Goal: Information Seeking & Learning: Find specific page/section

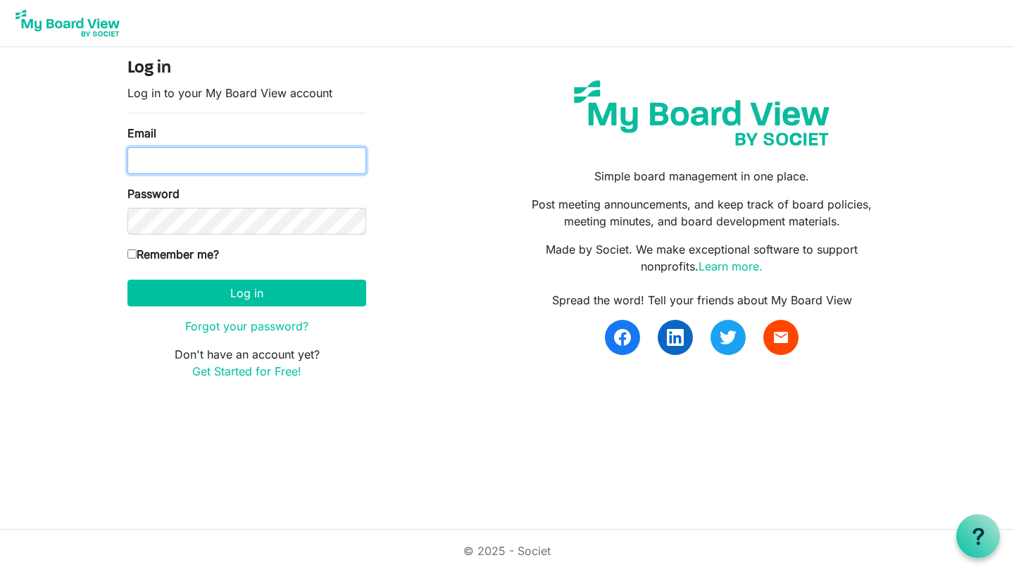
click at [212, 161] on input "Email" at bounding box center [246, 160] width 239 height 27
type input "[PERSON_NAME][EMAIL_ADDRESS][PERSON_NAME][DOMAIN_NAME]"
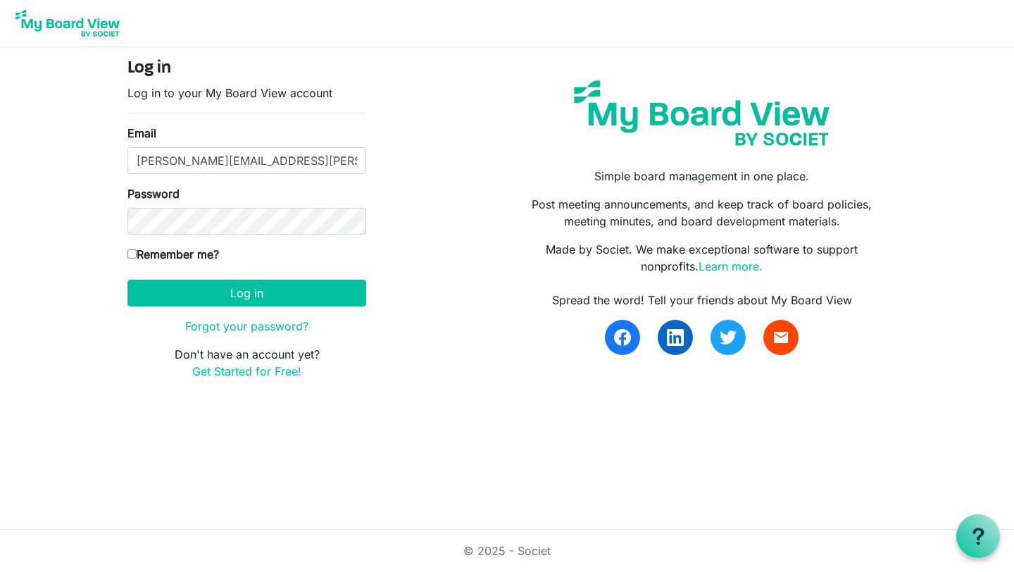
click at [130, 254] on input "Remember me?" at bounding box center [131, 253] width 9 height 9
checkbox input "true"
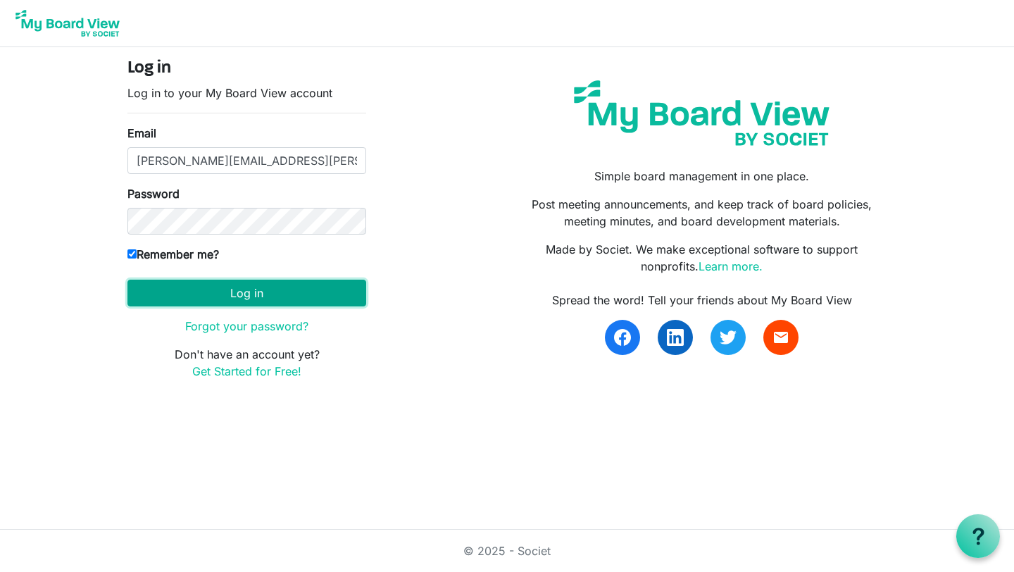
click at [202, 292] on button "Log in" at bounding box center [246, 293] width 239 height 27
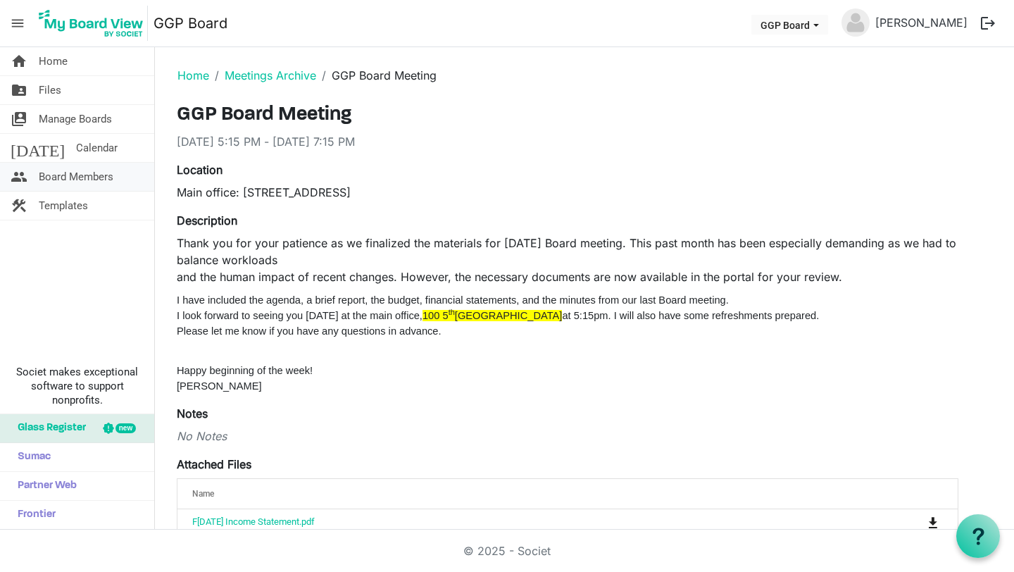
click at [65, 182] on span "Board Members" at bounding box center [76, 177] width 75 height 28
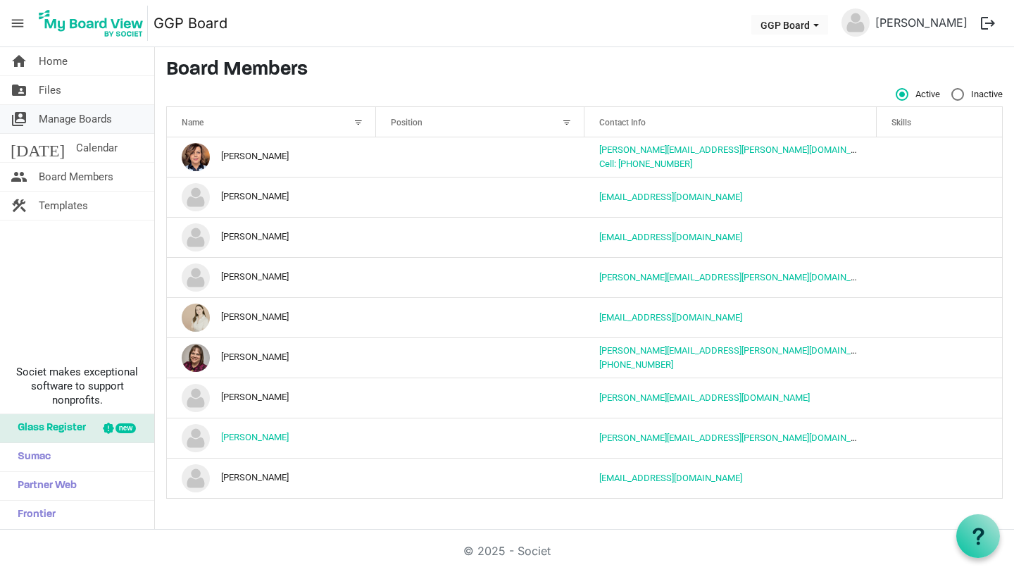
click at [70, 123] on span "Manage Boards" at bounding box center [75, 119] width 73 height 28
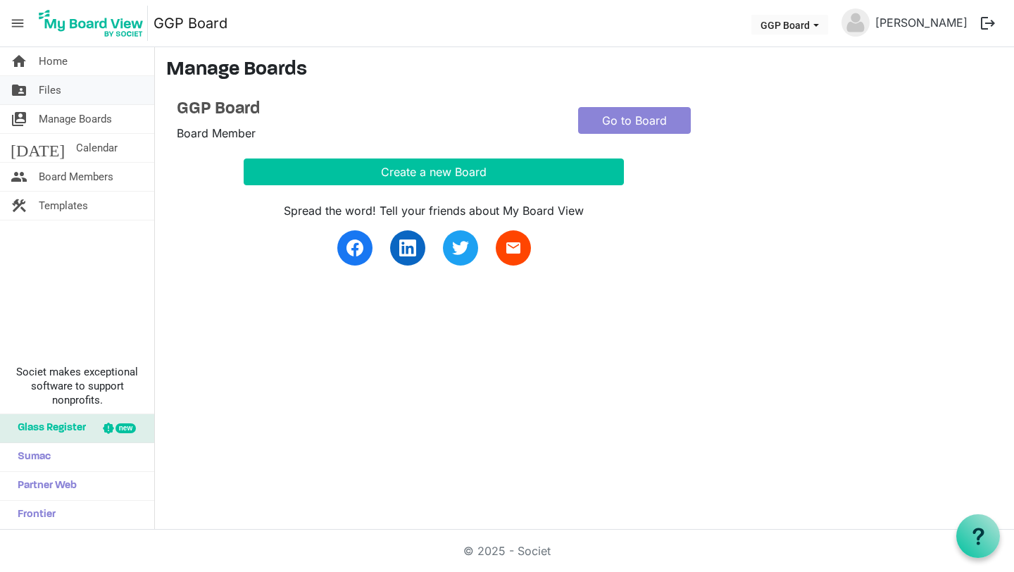
click at [50, 94] on span "Files" at bounding box center [50, 90] width 23 height 28
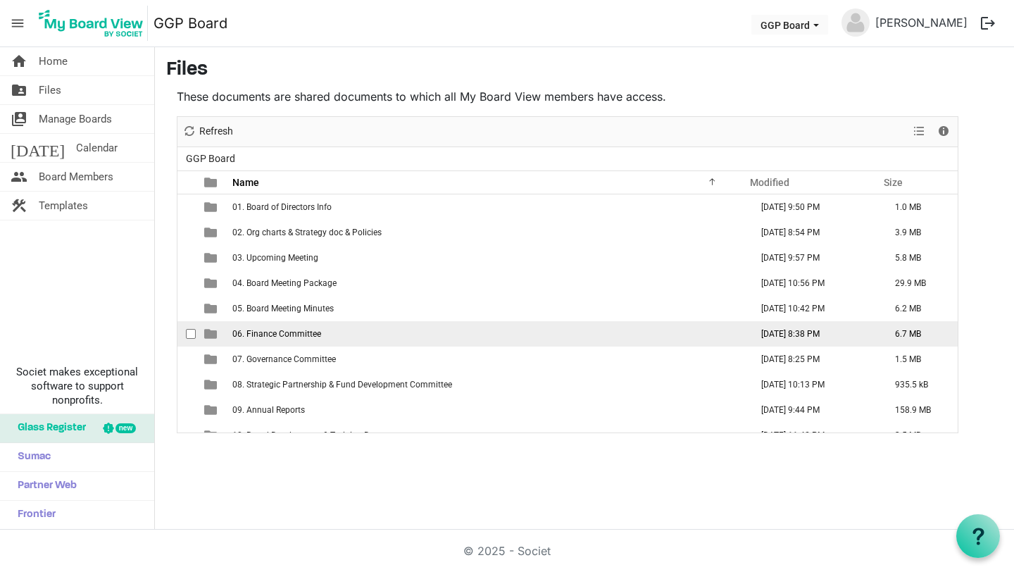
click at [285, 335] on span "06. Finance Committee" at bounding box center [276, 334] width 89 height 10
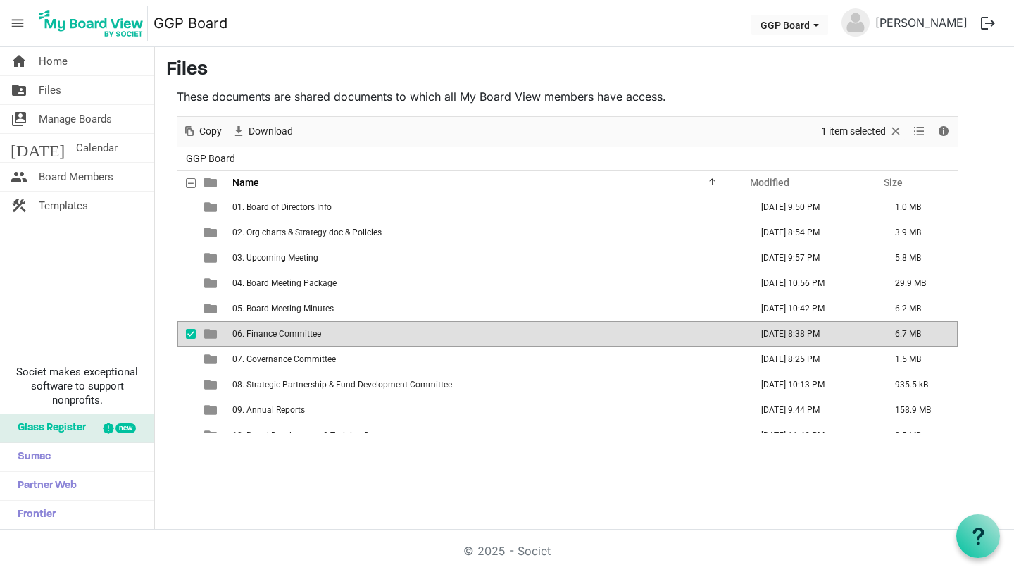
click at [285, 335] on span "06. Finance Committee" at bounding box center [276, 334] width 89 height 10
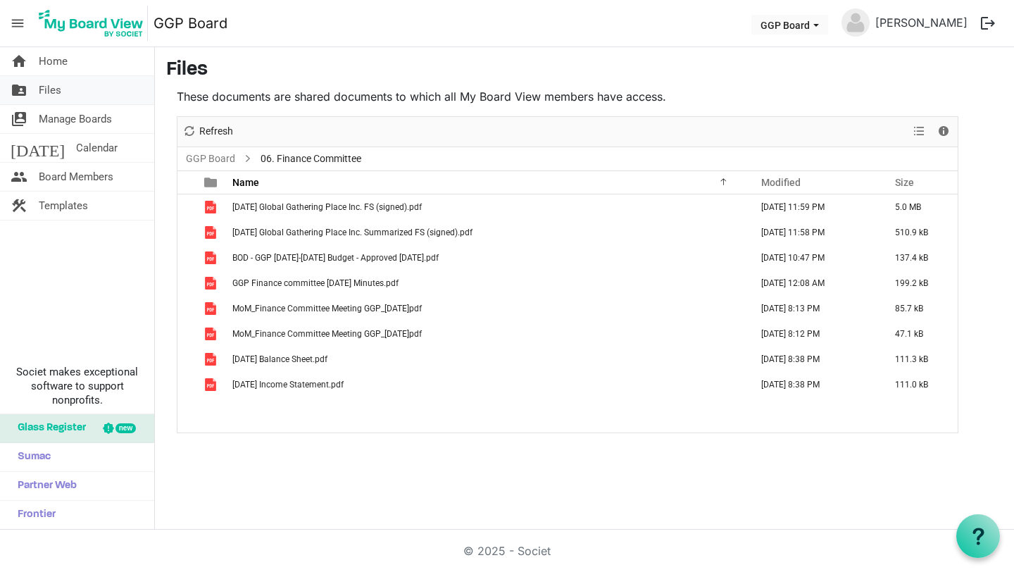
click at [52, 90] on span "Files" at bounding box center [50, 90] width 23 height 28
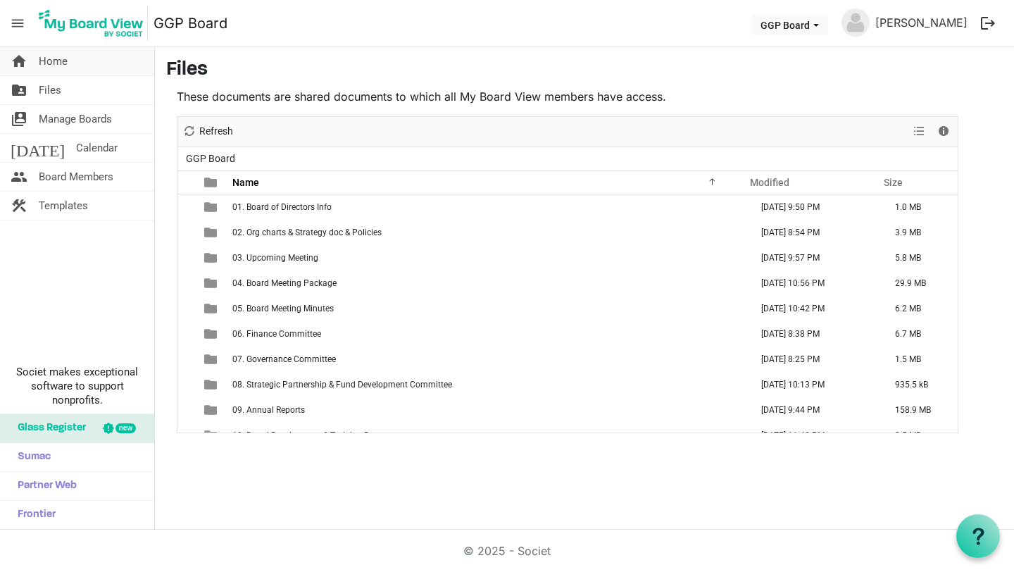
click at [61, 64] on span "Home" at bounding box center [53, 61] width 29 height 28
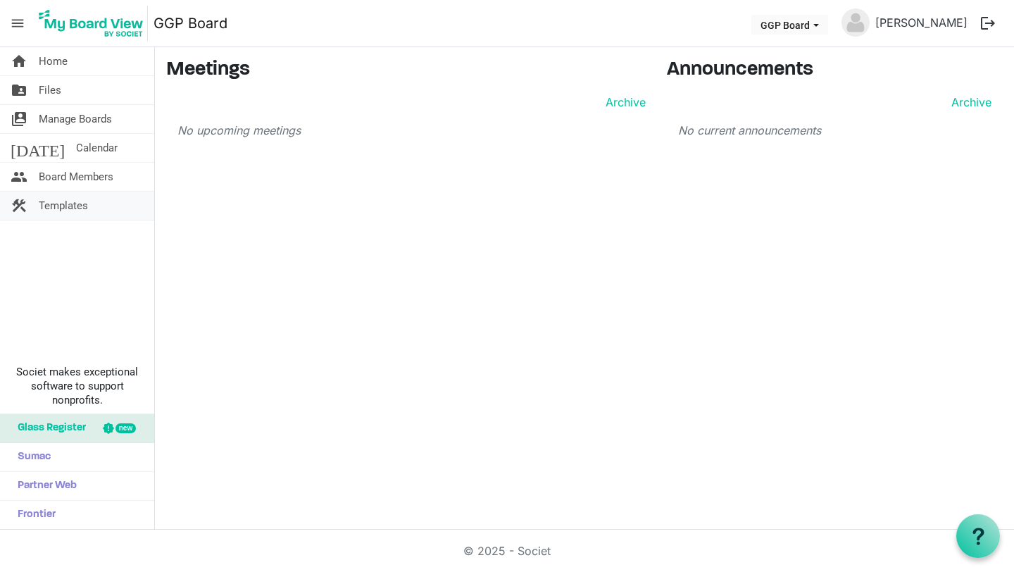
click at [75, 203] on span "Templates" at bounding box center [63, 206] width 49 height 28
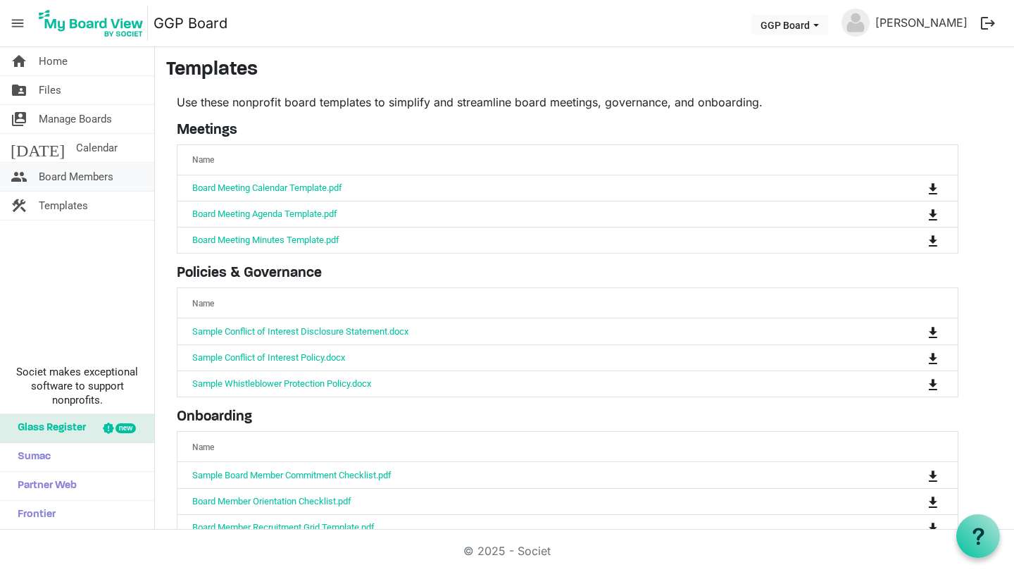
click at [80, 175] on span "Board Members" at bounding box center [76, 177] width 75 height 28
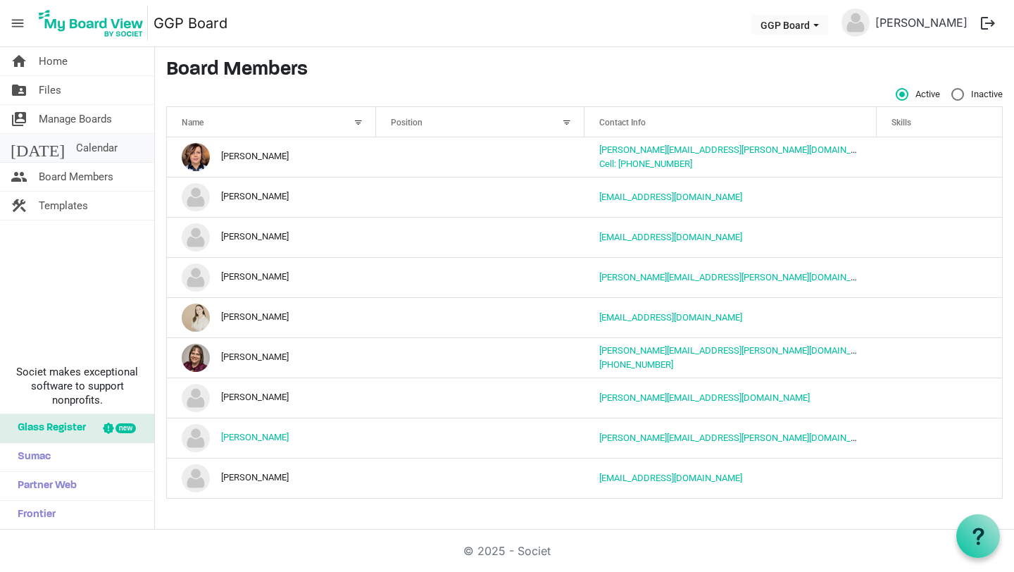
click at [84, 146] on link "[DATE] Calendar" at bounding box center [77, 148] width 154 height 28
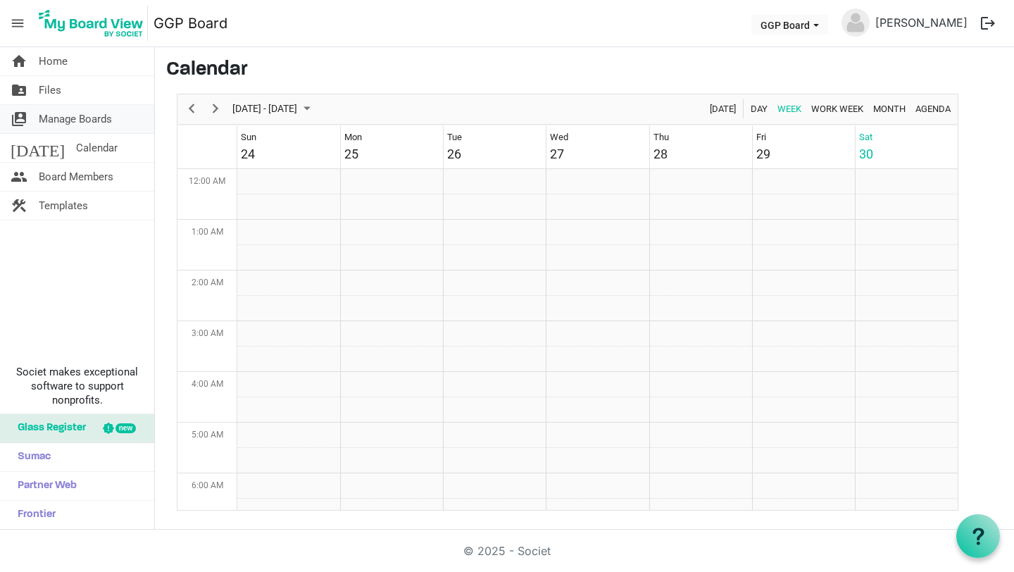
scroll to position [456, 0]
click at [87, 121] on span "Manage Boards" at bounding box center [75, 119] width 73 height 28
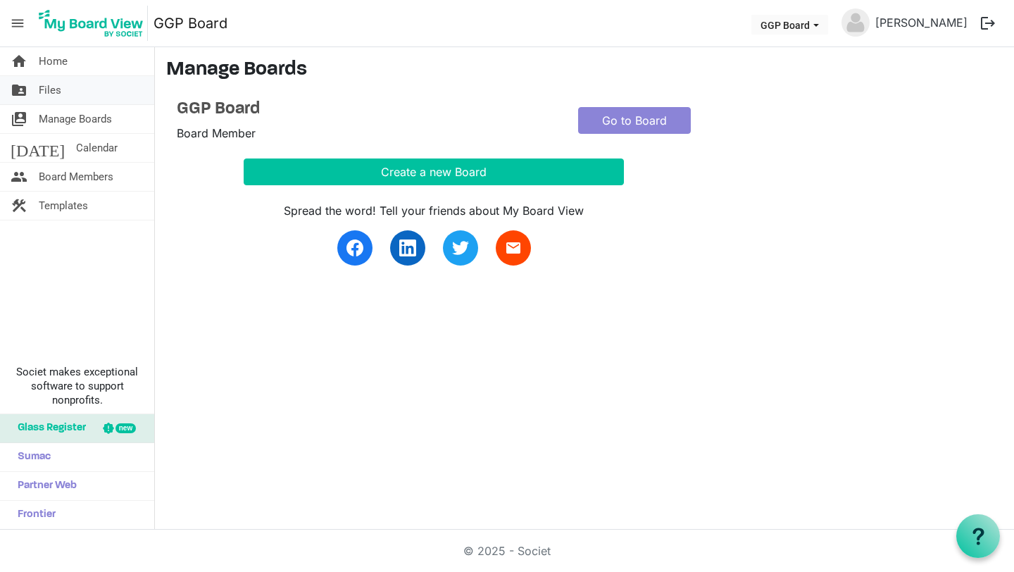
click at [61, 92] on link "folder_shared Files" at bounding box center [77, 90] width 154 height 28
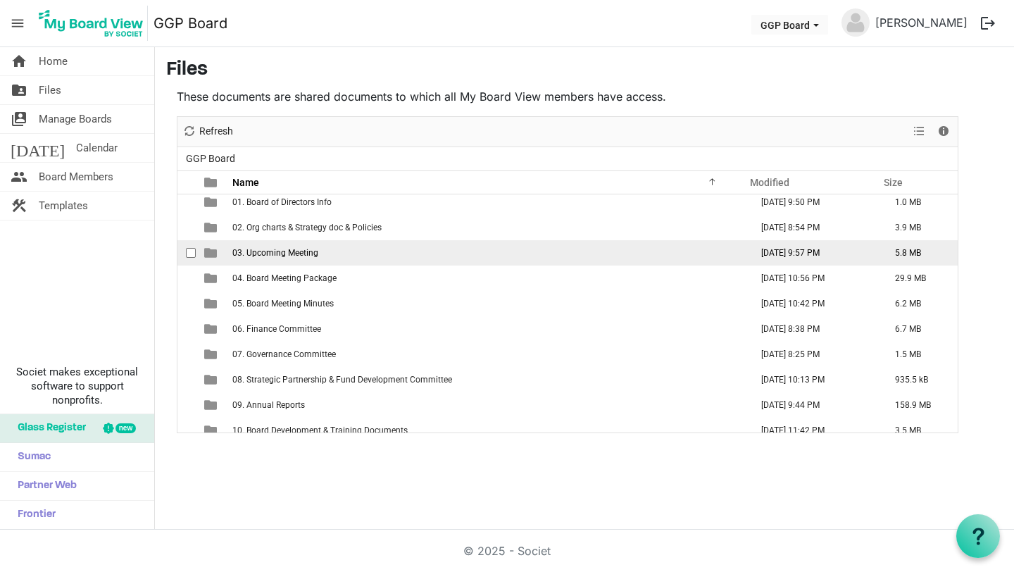
scroll to position [4, 0]
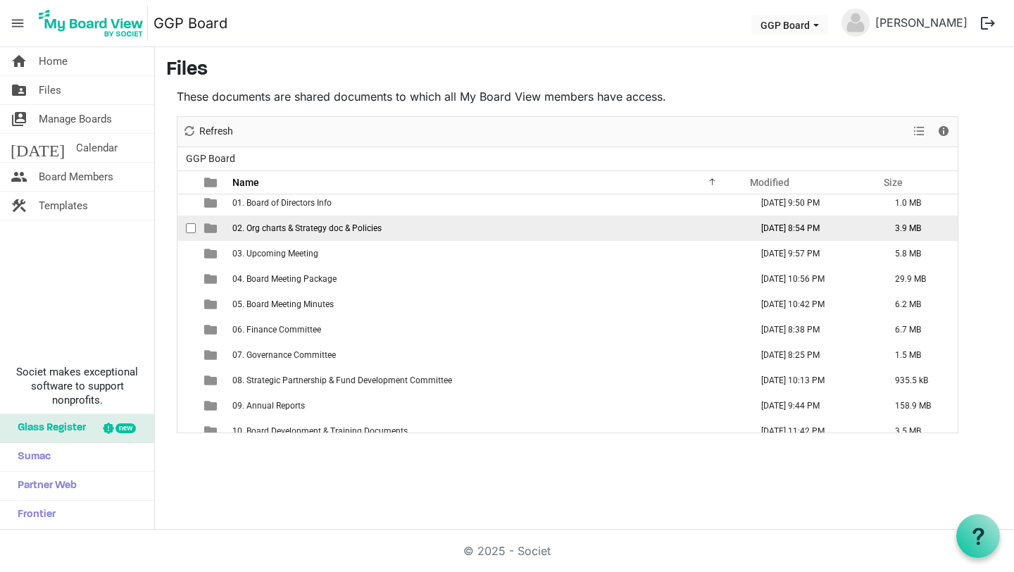
click at [371, 234] on td "02. Org charts & Strategy doc & Policies" at bounding box center [487, 227] width 518 height 25
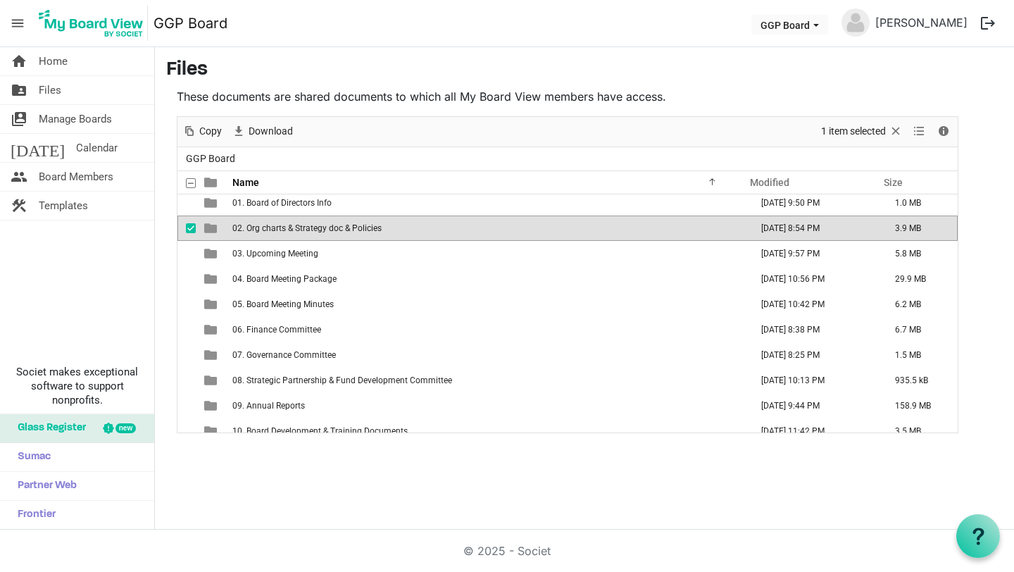
click at [371, 234] on td "02. Org charts & Strategy doc & Policies" at bounding box center [487, 227] width 518 height 25
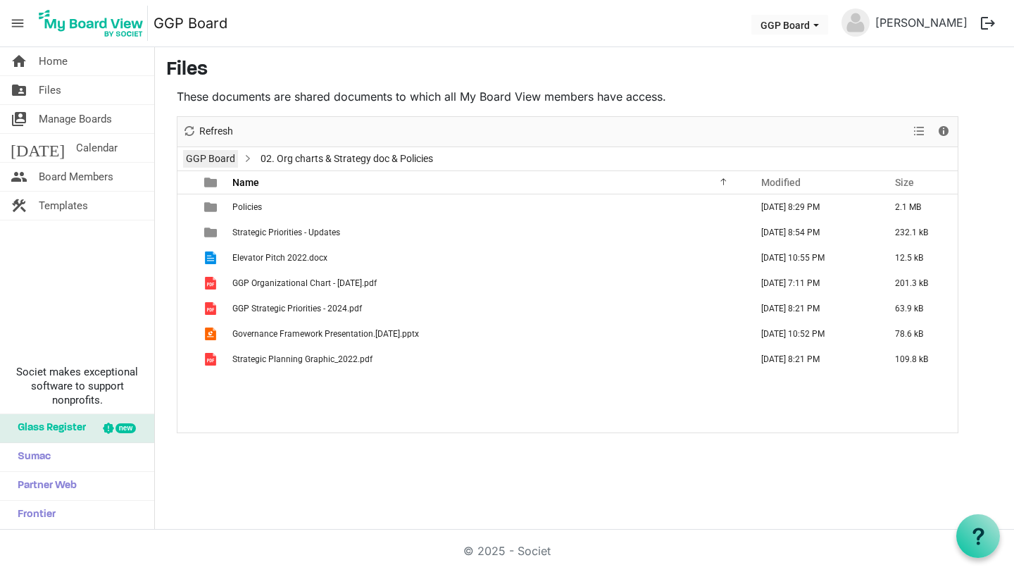
click at [215, 153] on link "GGP Board" at bounding box center [210, 159] width 55 height 18
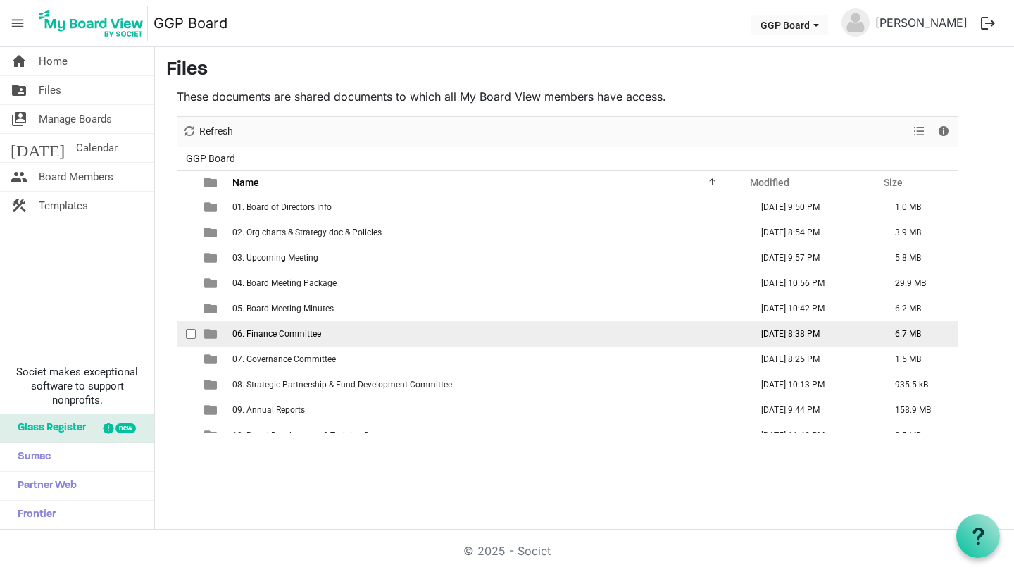
click at [341, 330] on td "06. Finance Committee" at bounding box center [487, 333] width 518 height 25
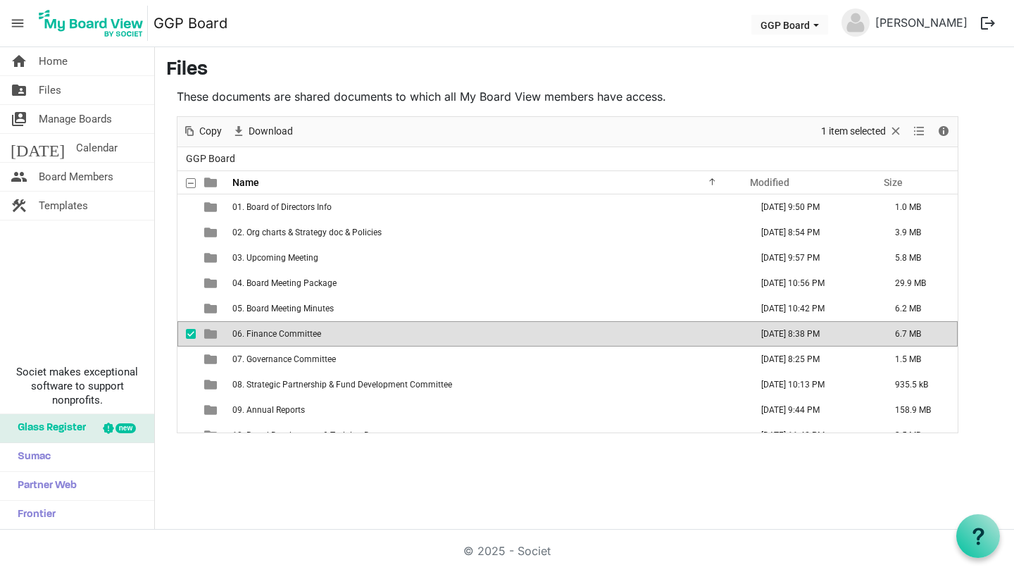
click at [341, 330] on td "06. Finance Committee" at bounding box center [487, 333] width 518 height 25
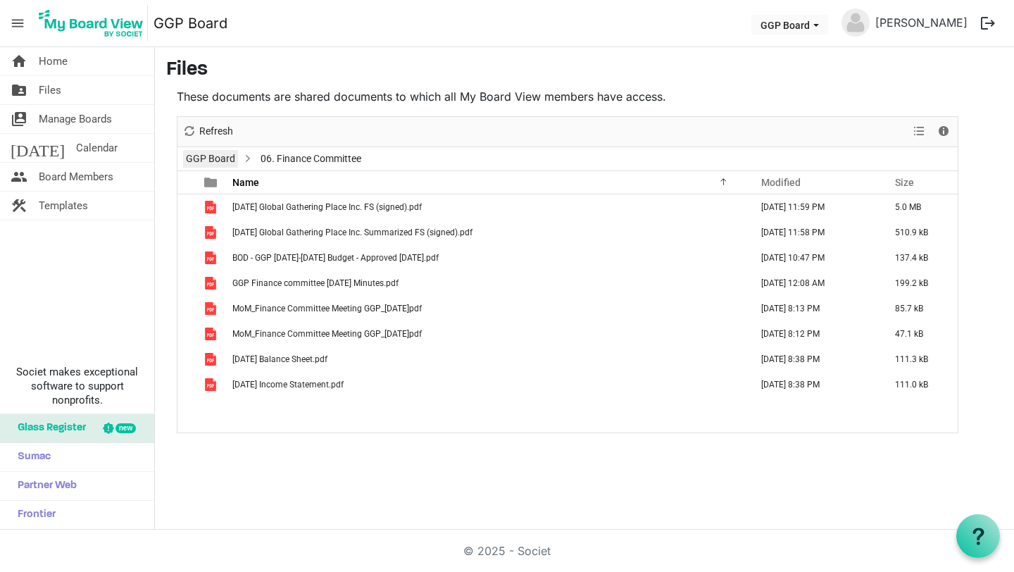
click at [218, 156] on link "GGP Board" at bounding box center [210, 159] width 55 height 18
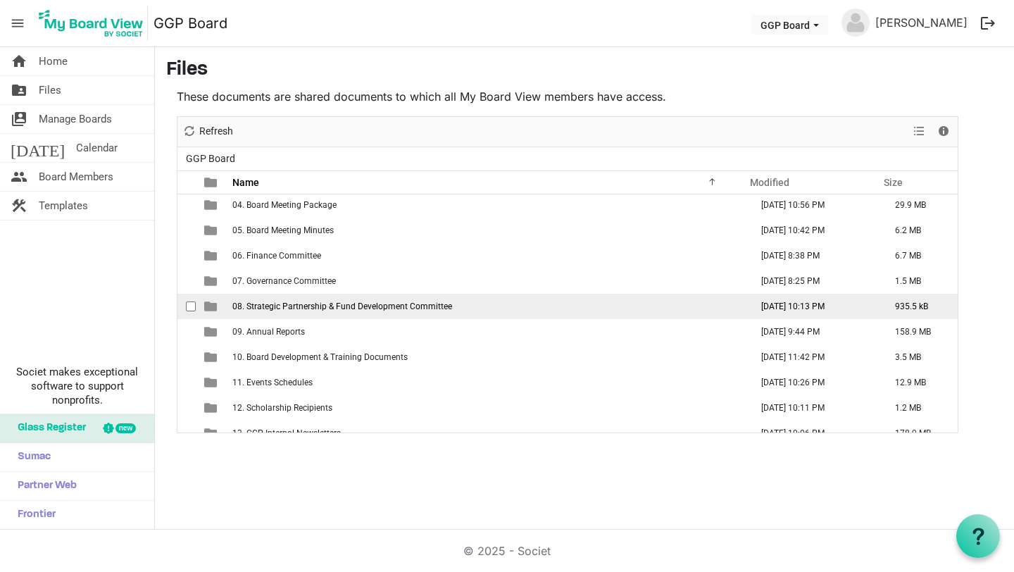
scroll to position [82, 0]
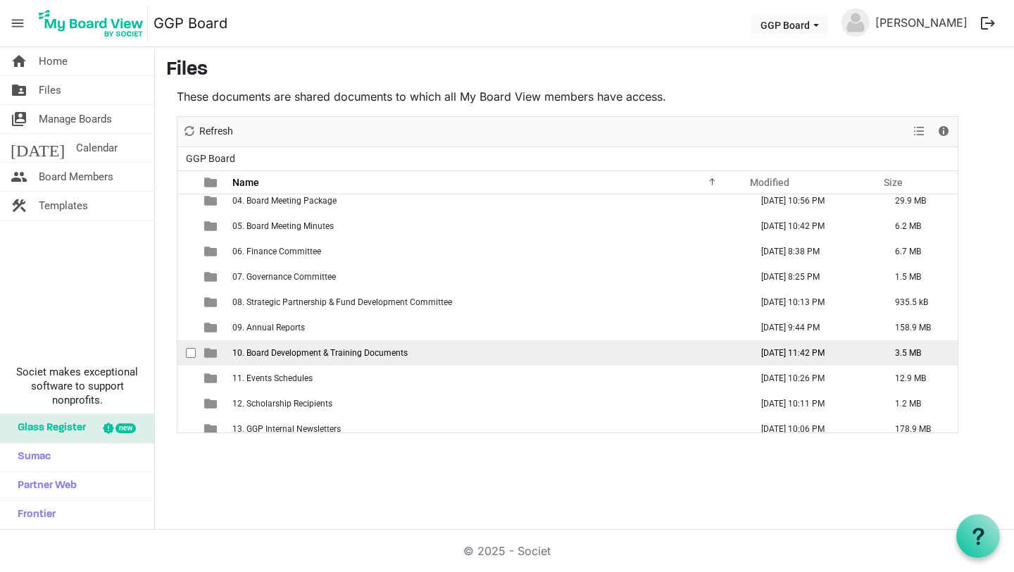
click at [339, 353] on span "10. Board Development & Training Documents" at bounding box center [319, 353] width 175 height 10
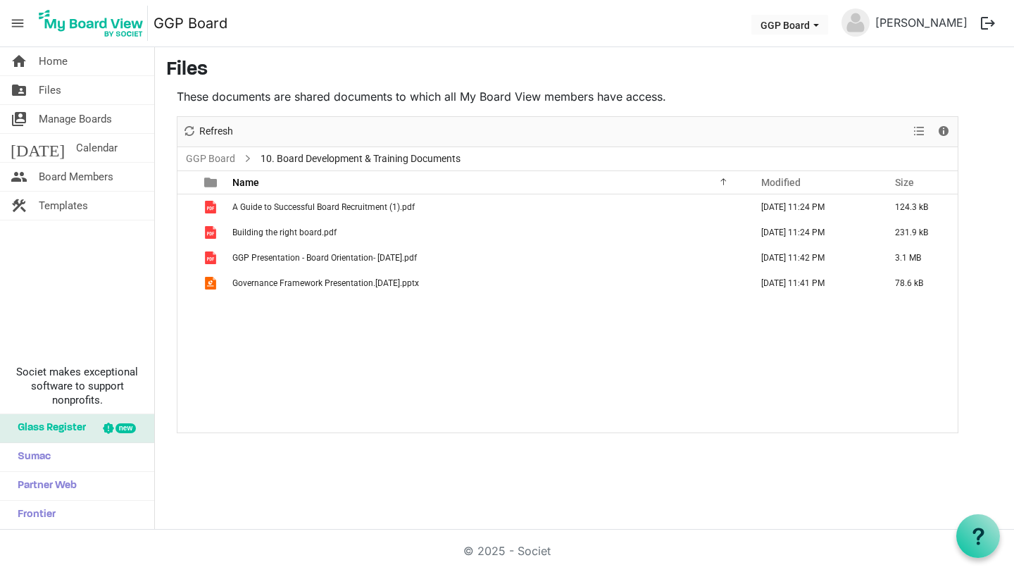
scroll to position [0, 0]
click at [210, 161] on link "GGP Board" at bounding box center [210, 159] width 55 height 18
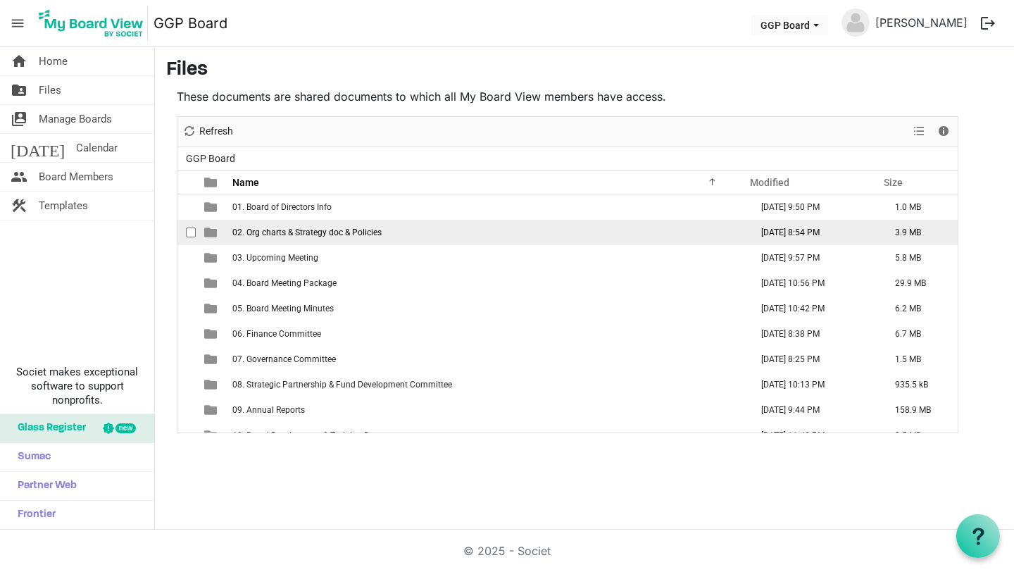
click at [290, 232] on span "02. Org charts & Strategy doc & Policies" at bounding box center [306, 232] width 149 height 10
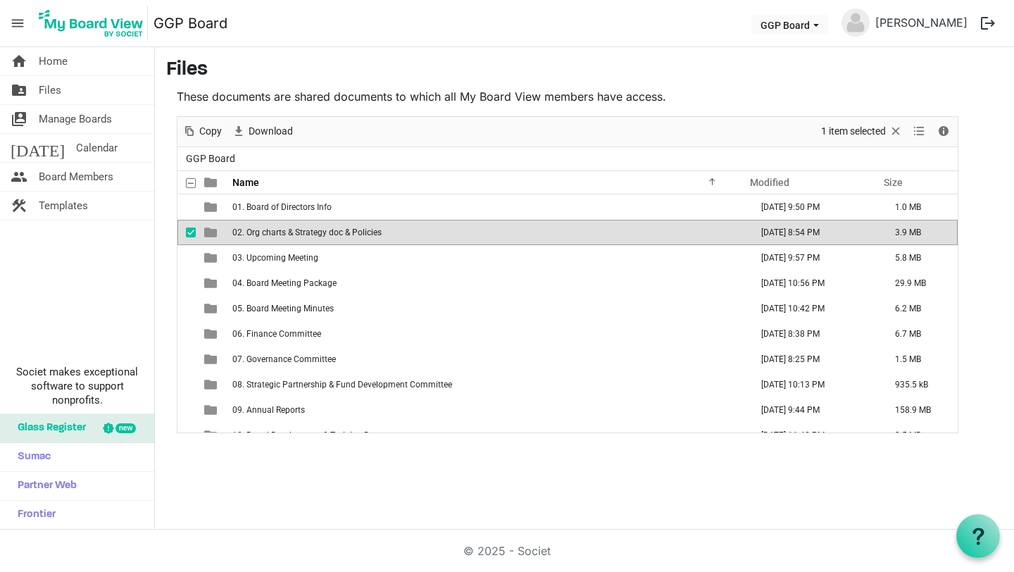
click at [290, 232] on span "02. Org charts & Strategy doc & Policies" at bounding box center [306, 232] width 149 height 10
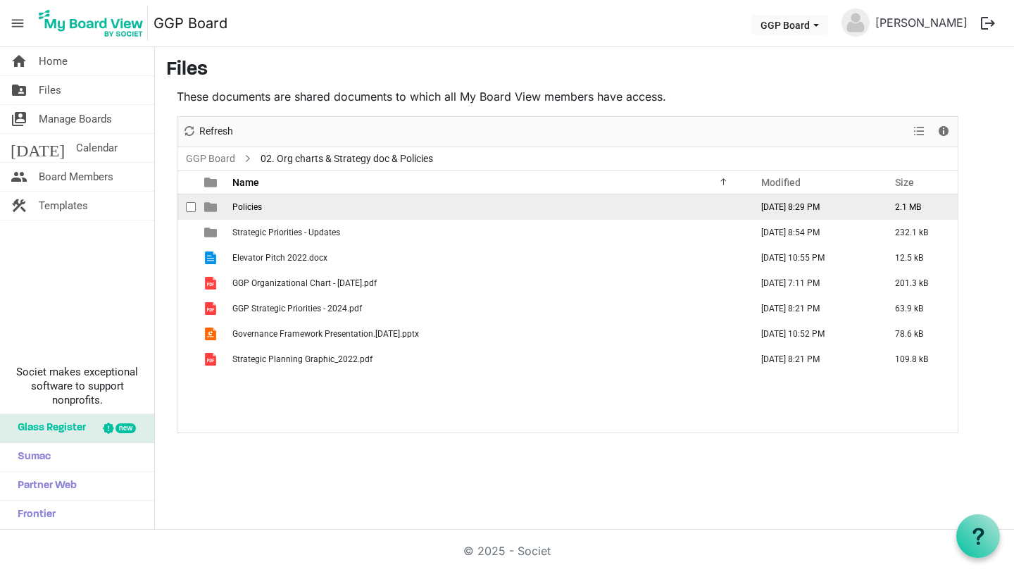
click at [248, 208] on span "Policies" at bounding box center [247, 207] width 30 height 10
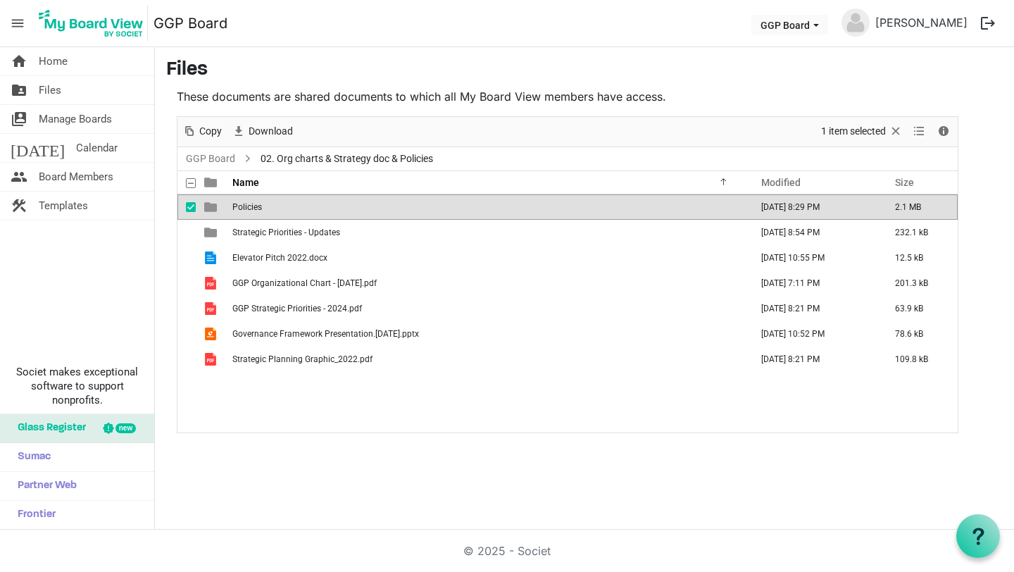
click at [248, 208] on span "Policies" at bounding box center [247, 207] width 30 height 10
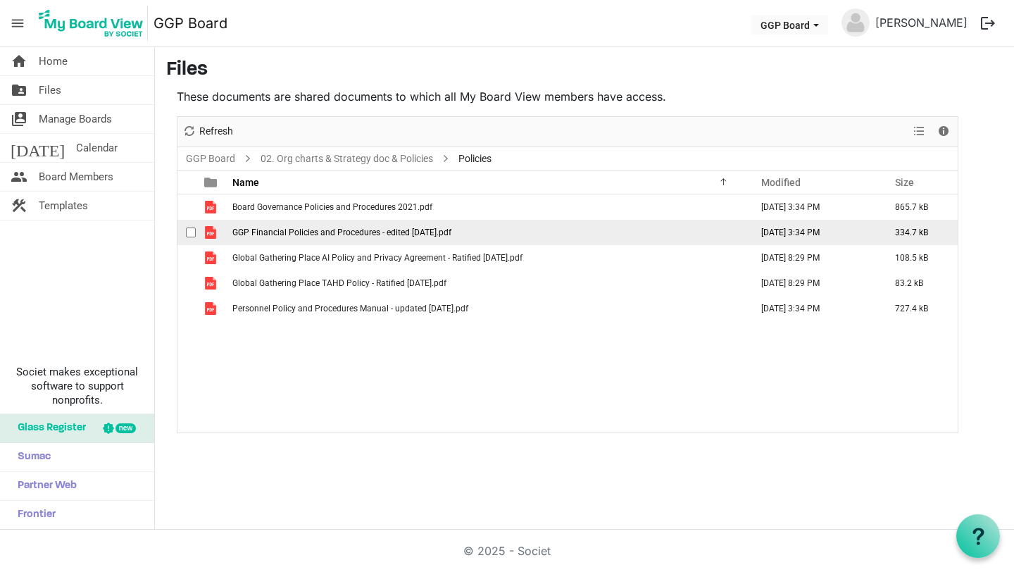
click at [359, 234] on span "GGP Financial Policies and Procedures - edited March 11 2021.pdf" at bounding box center [341, 232] width 219 height 10
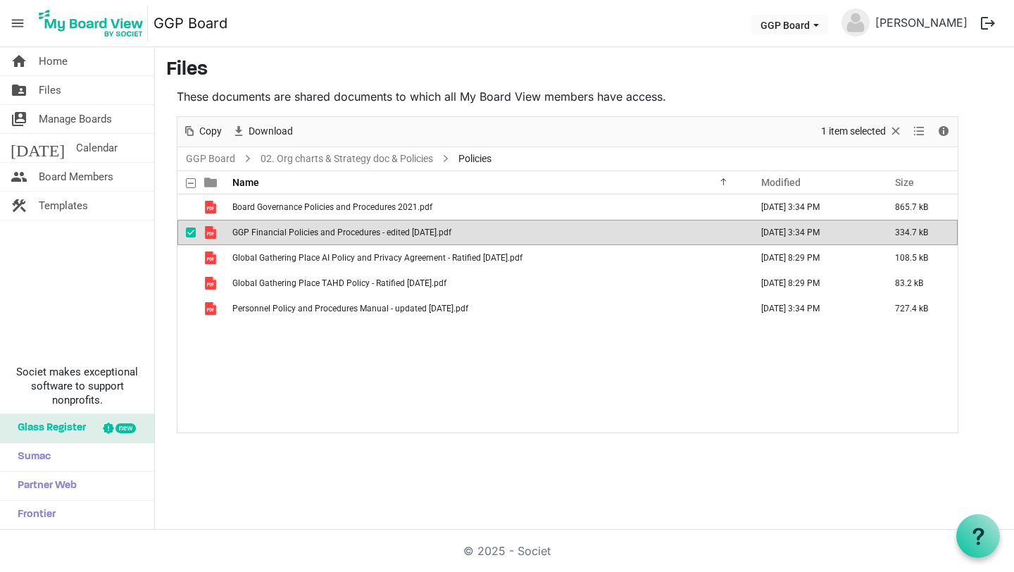
click at [359, 234] on span "GGP Financial Policies and Procedures - edited March 11 2021.pdf" at bounding box center [341, 232] width 219 height 10
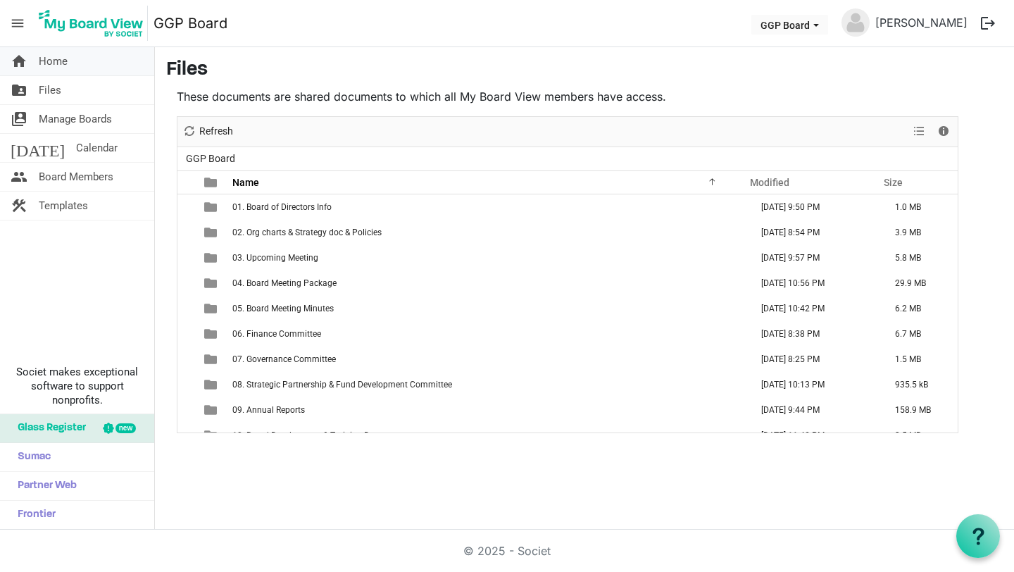
click at [60, 62] on span "Home" at bounding box center [53, 61] width 29 height 28
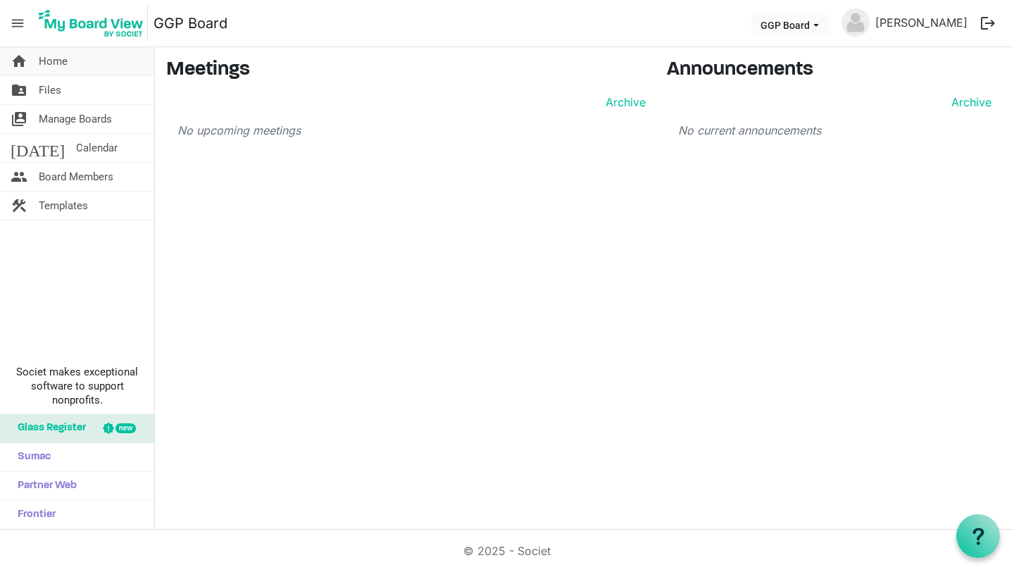
click at [60, 63] on span "Home" at bounding box center [53, 61] width 29 height 28
click at [54, 92] on span "Files" at bounding box center [50, 90] width 23 height 28
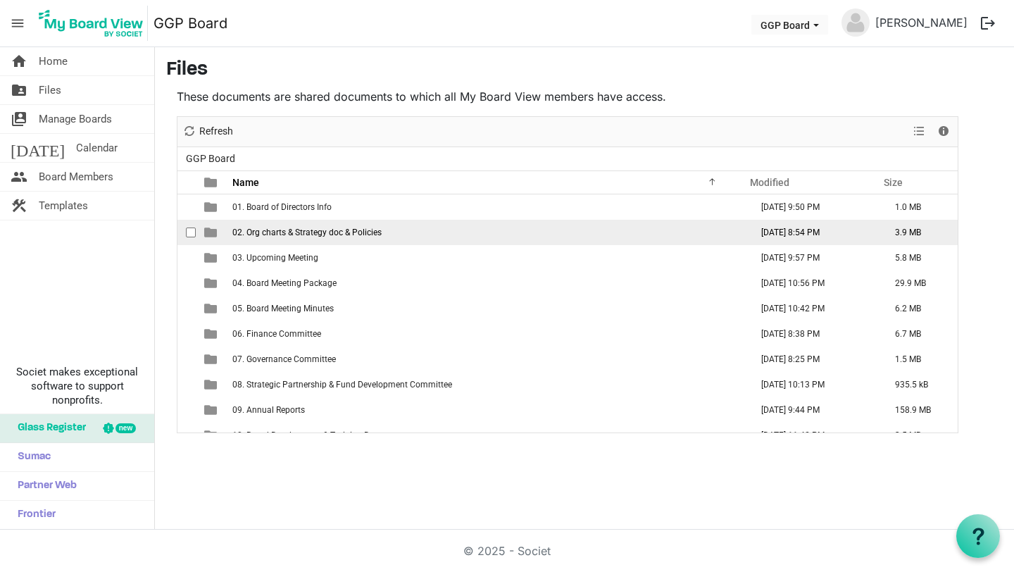
click at [358, 235] on span "02. Org charts & Strategy doc & Policies" at bounding box center [306, 232] width 149 height 10
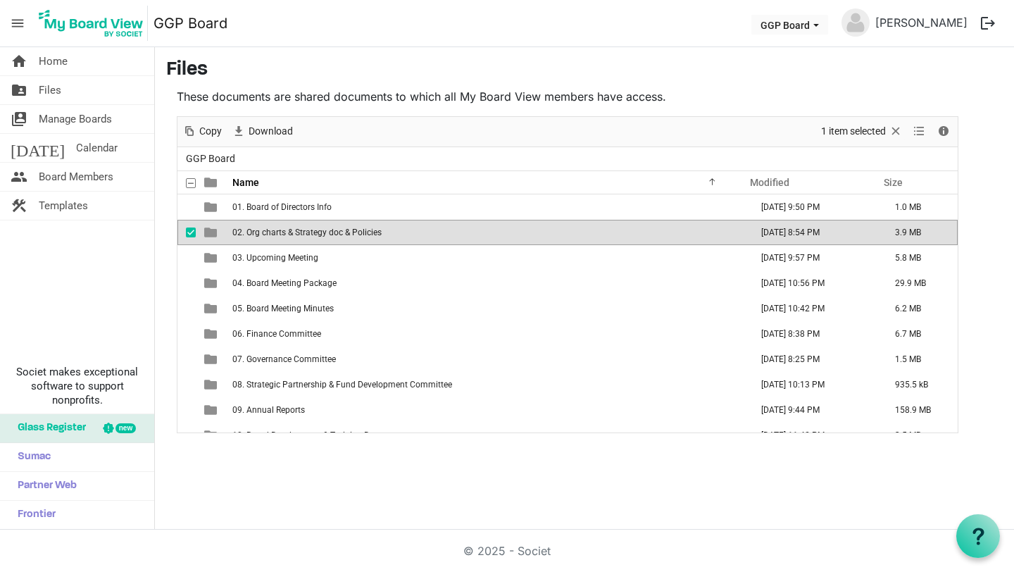
click at [358, 235] on span "02. Org charts & Strategy doc & Policies" at bounding box center [306, 232] width 149 height 10
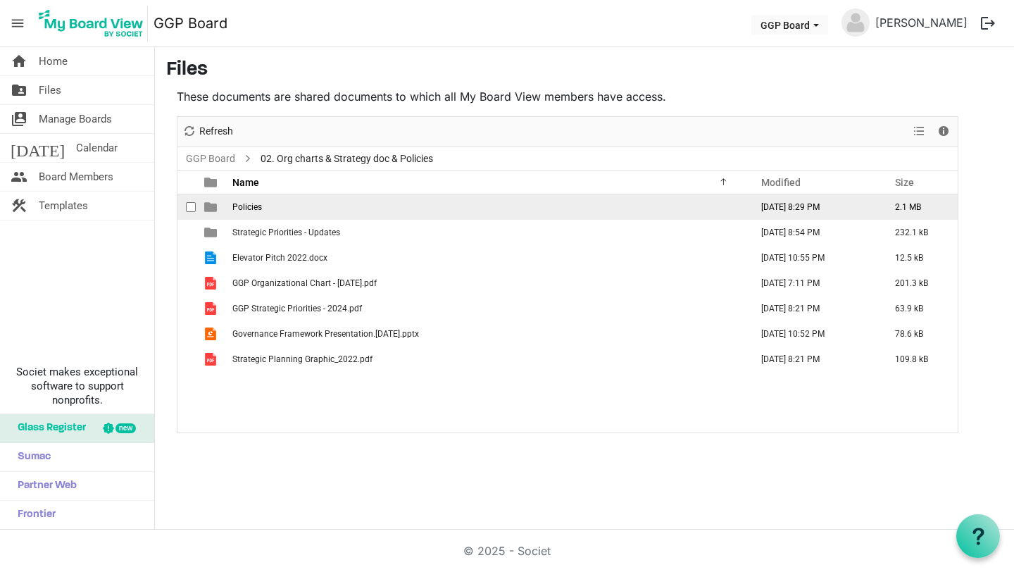
click at [253, 210] on span "Policies" at bounding box center [247, 207] width 30 height 10
